Goal: Task Accomplishment & Management: Manage account settings

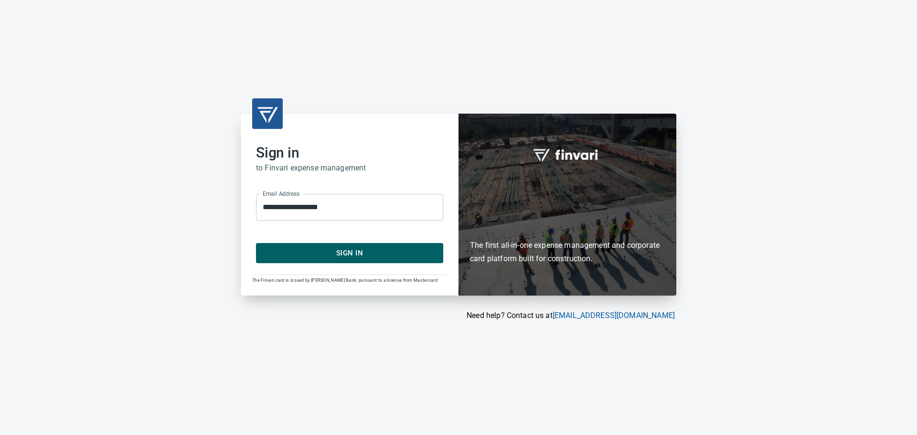
drag, startPoint x: 350, startPoint y: 256, endPoint x: 277, endPoint y: 86, distance: 185.5
click at [350, 255] on span "Sign In" at bounding box center [349, 253] width 166 height 12
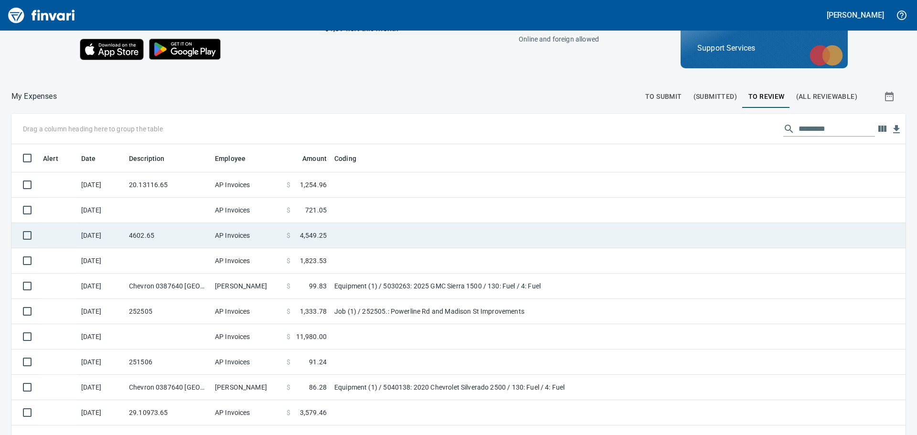
scroll to position [107, 0]
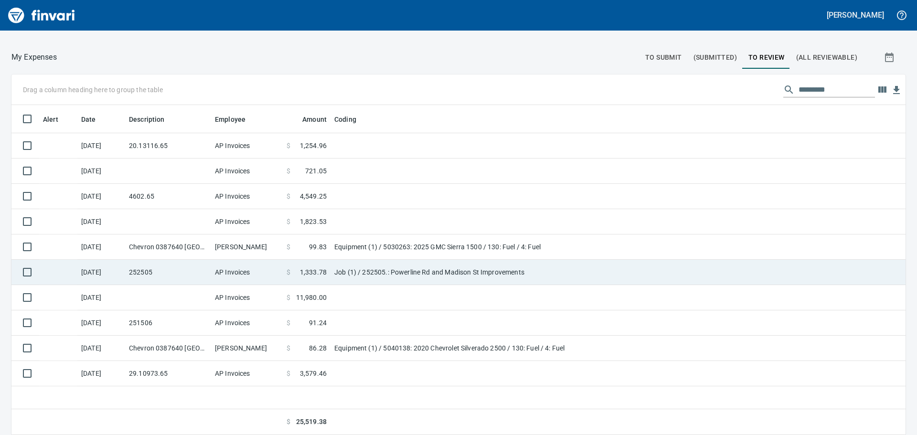
click at [404, 272] on td "Job (1) / 252505.: Powerline Rd and Madison St Improvements" at bounding box center [449, 272] width 239 height 25
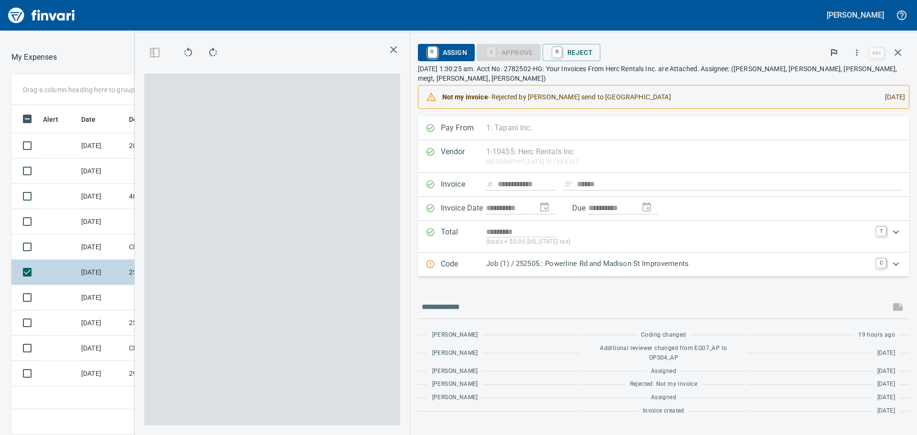
scroll to position [323, 641]
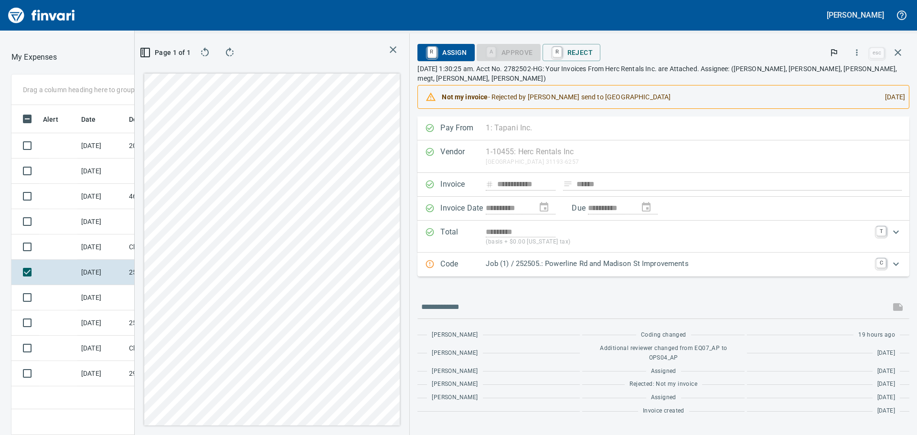
click at [399, 45] on icon "button" at bounding box center [392, 49] width 11 height 11
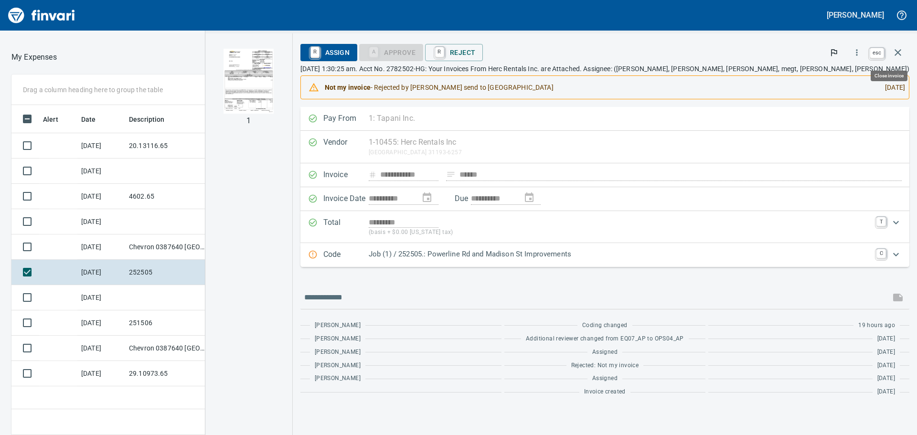
click at [899, 48] on icon "button" at bounding box center [897, 52] width 11 height 11
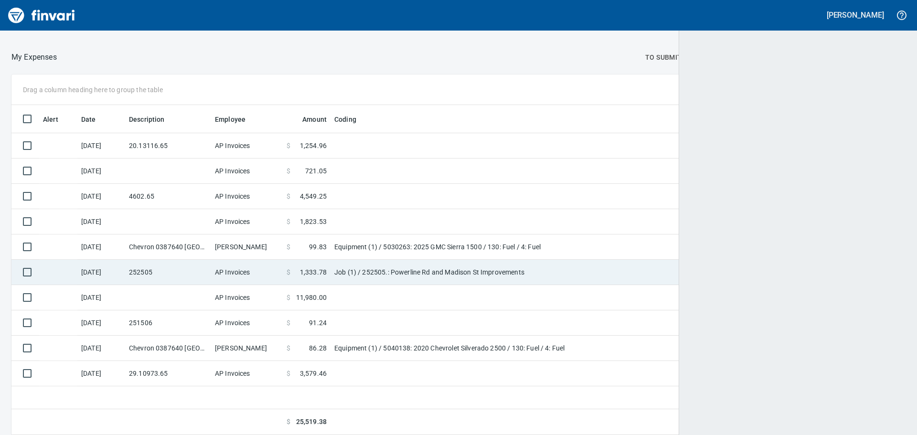
scroll to position [323, 878]
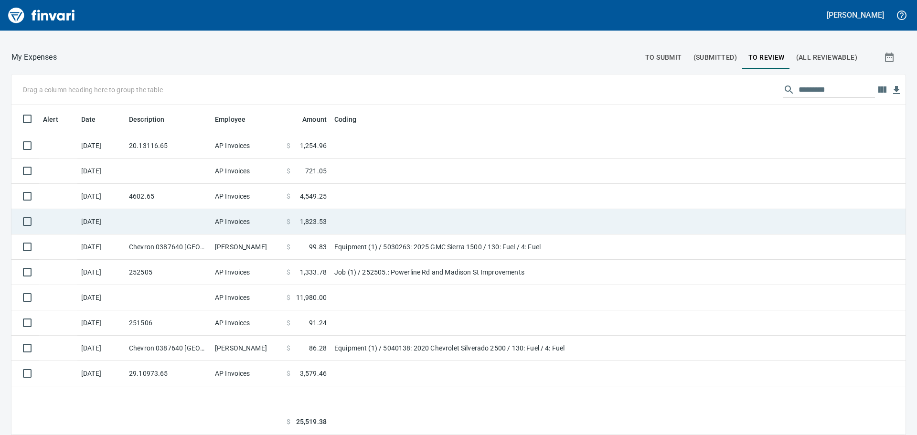
click at [353, 218] on td at bounding box center [449, 221] width 239 height 25
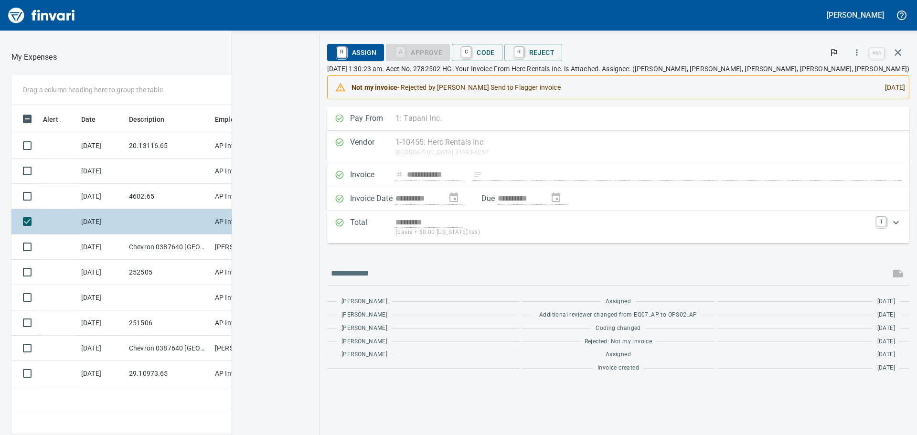
scroll to position [323, 641]
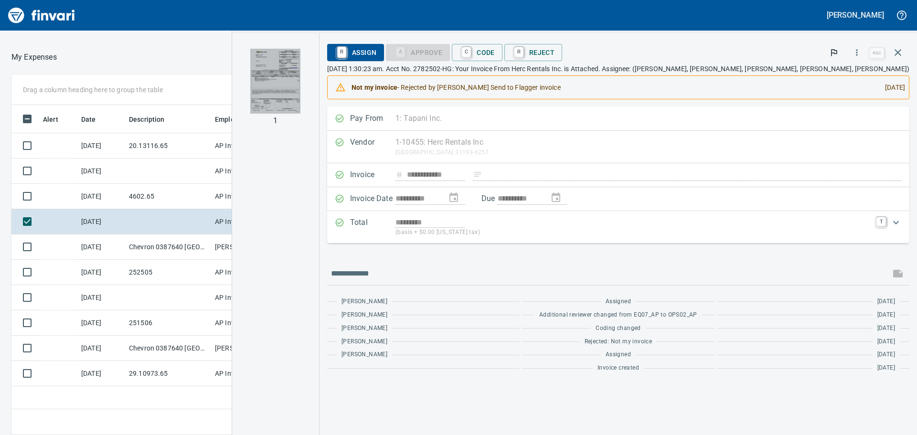
click at [300, 65] on img "button" at bounding box center [275, 81] width 50 height 65
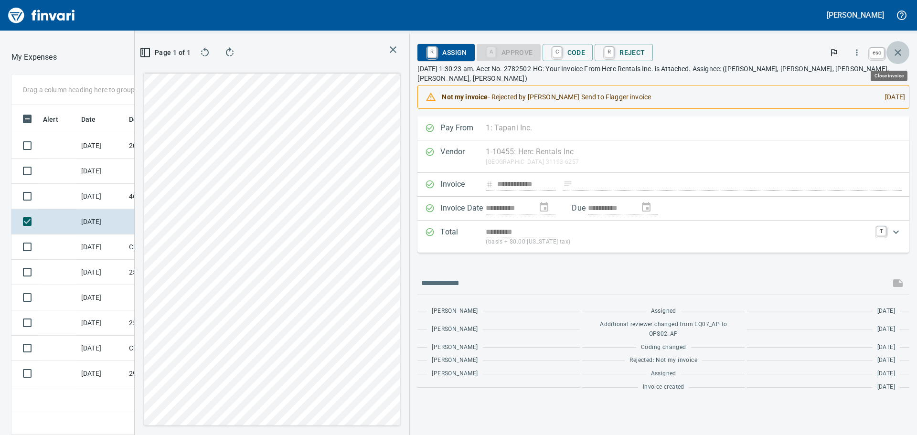
click at [892, 52] on icon "button" at bounding box center [897, 52] width 11 height 11
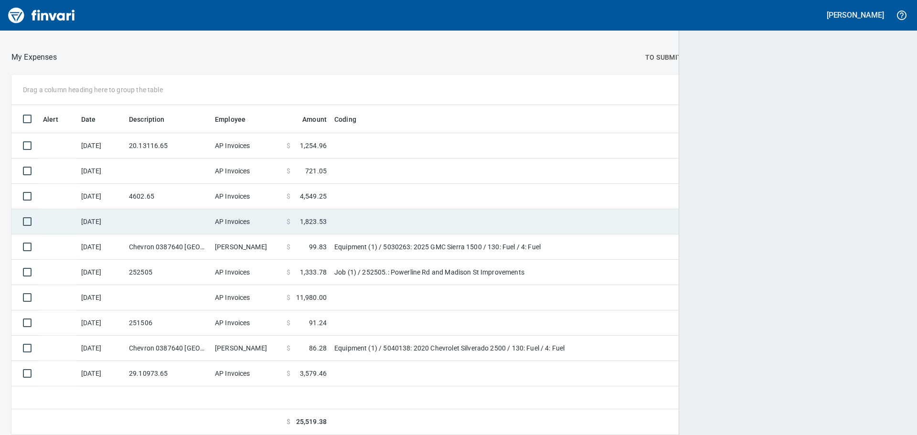
scroll to position [323, 878]
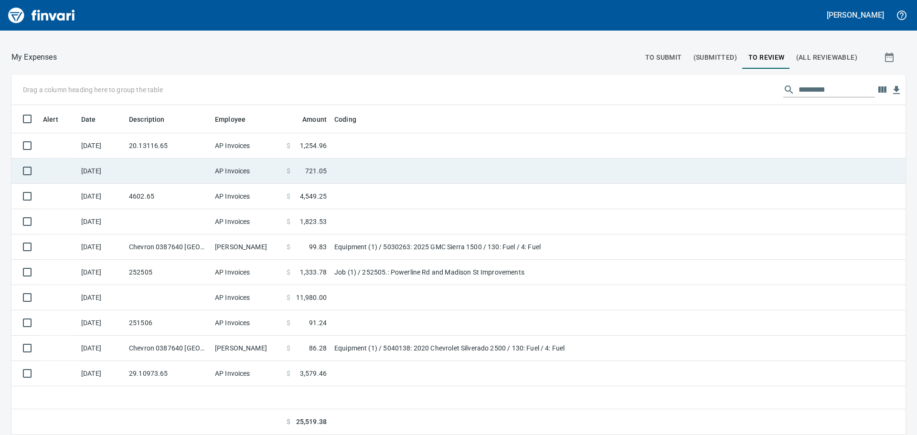
click at [337, 167] on td at bounding box center [449, 171] width 239 height 25
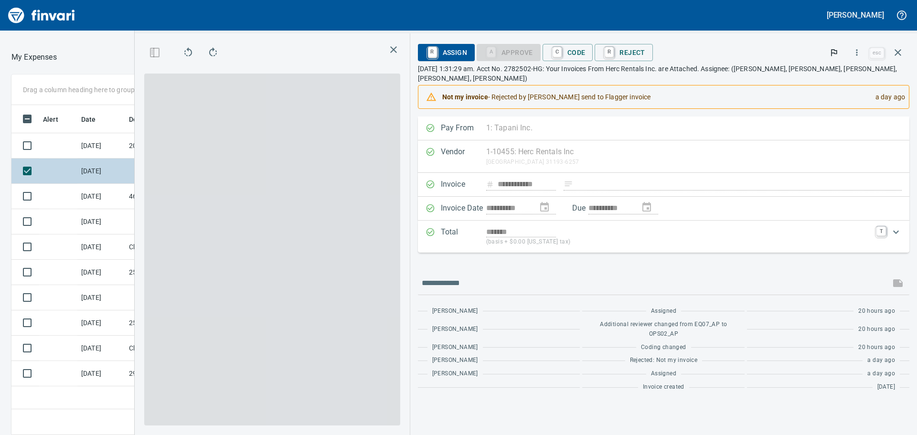
scroll to position [323, 641]
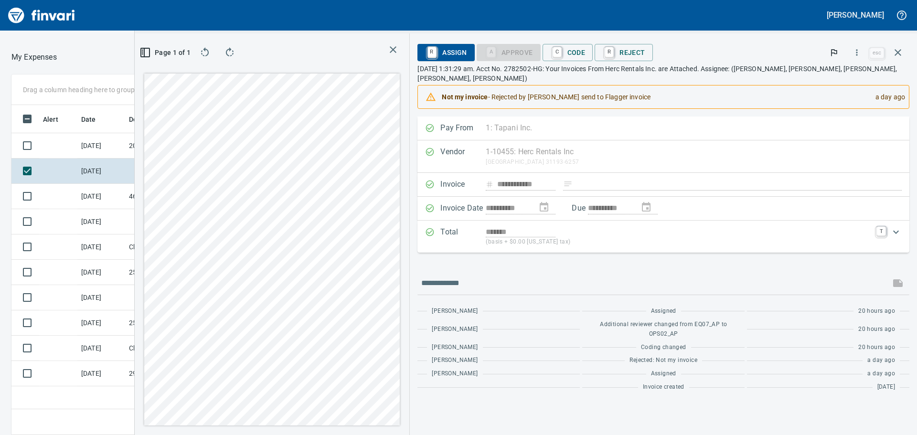
click at [409, 36] on div "Page 1 of 1" at bounding box center [272, 234] width 275 height 402
click at [858, 51] on icon "button" at bounding box center [857, 53] width 10 height 10
click at [838, 74] on li "Download" at bounding box center [847, 80] width 122 height 21
